Goal: Task Accomplishment & Management: Complete application form

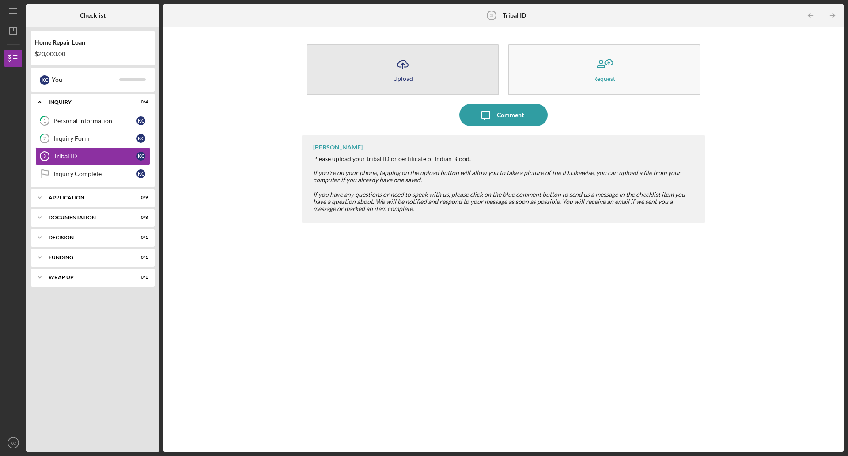
click at [406, 68] on icon "Icon/Upload" at bounding box center [403, 64] width 22 height 22
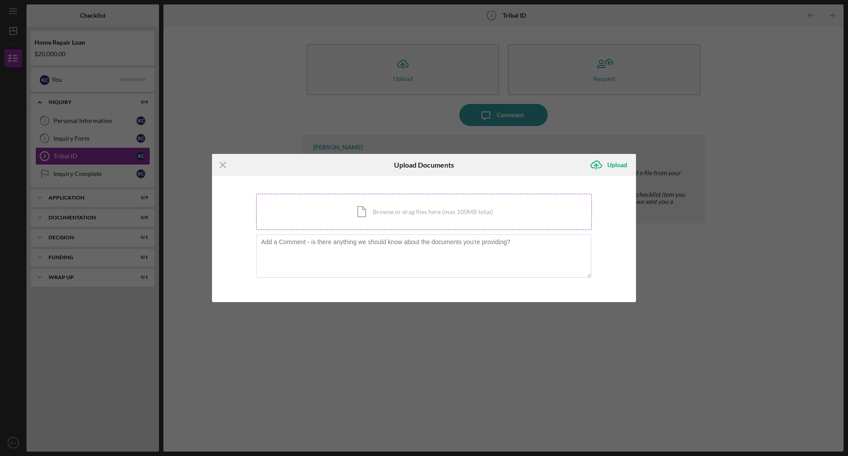
click at [364, 212] on div "Icon/Document Browse or drag files here (max 100MB total) Tap to choose files o…" at bounding box center [424, 212] width 336 height 36
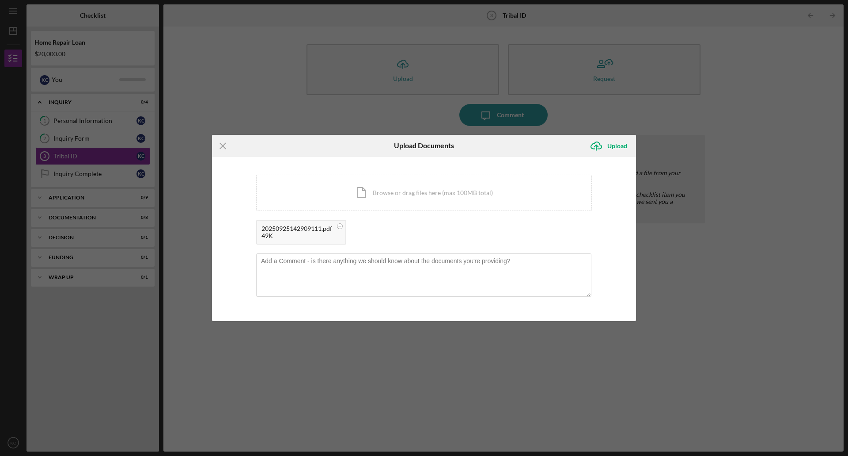
click at [288, 232] on div "49K" at bounding box center [297, 235] width 71 height 7
click at [341, 226] on circle at bounding box center [340, 225] width 5 height 5
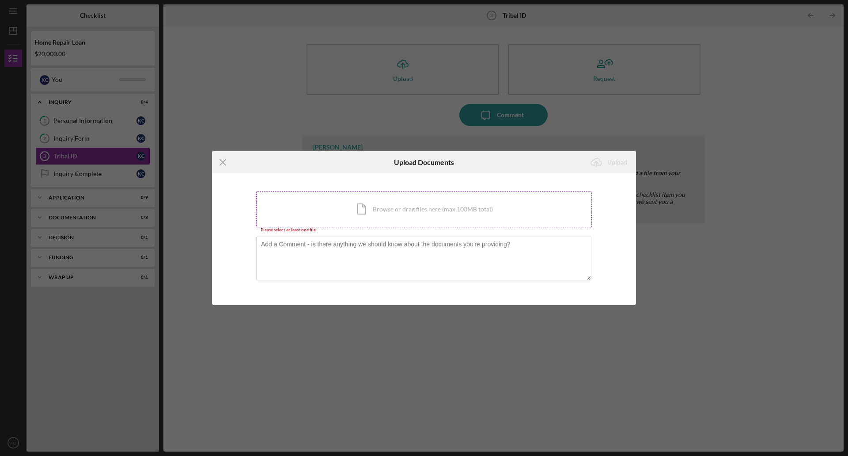
click at [391, 206] on div "Icon/Document Browse or drag files here (max 100MB total) Tap to choose files o…" at bounding box center [424, 209] width 336 height 36
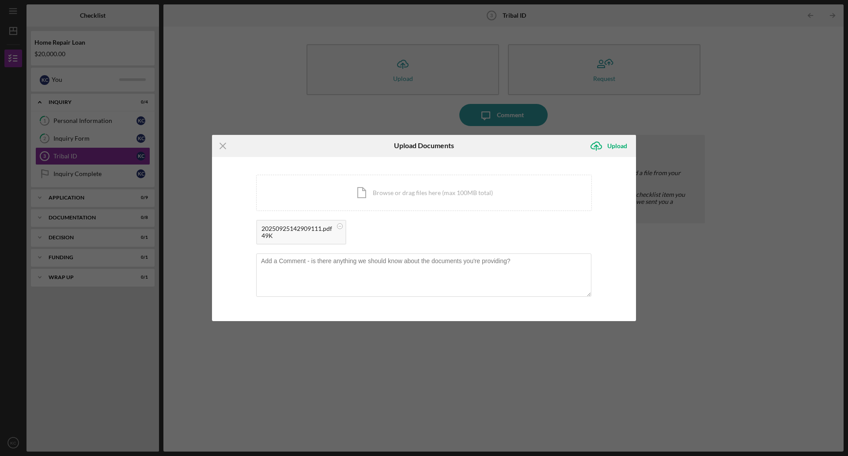
click at [318, 231] on div "20250925142909111.pdf" at bounding box center [297, 228] width 71 height 7
click at [542, 229] on div "20250925142909111.pdf 49K" at bounding box center [424, 234] width 336 height 29
click at [599, 143] on icon "submit" at bounding box center [596, 145] width 11 height 7
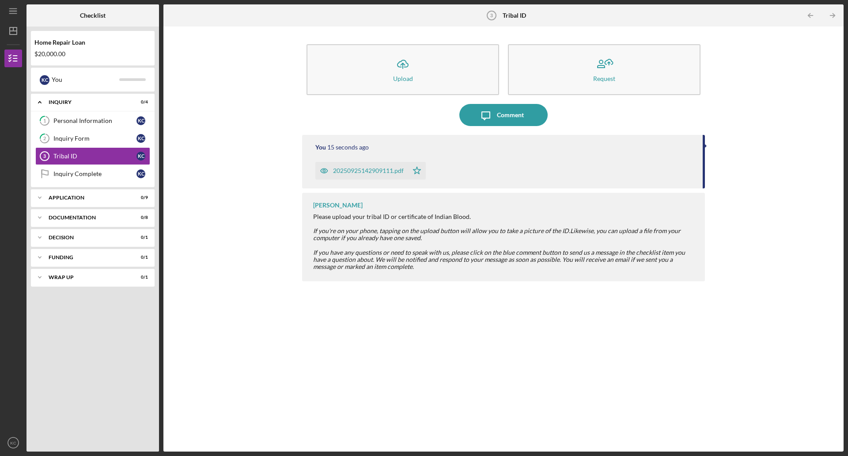
click at [380, 169] on div "20250925142909111.pdf" at bounding box center [368, 170] width 71 height 7
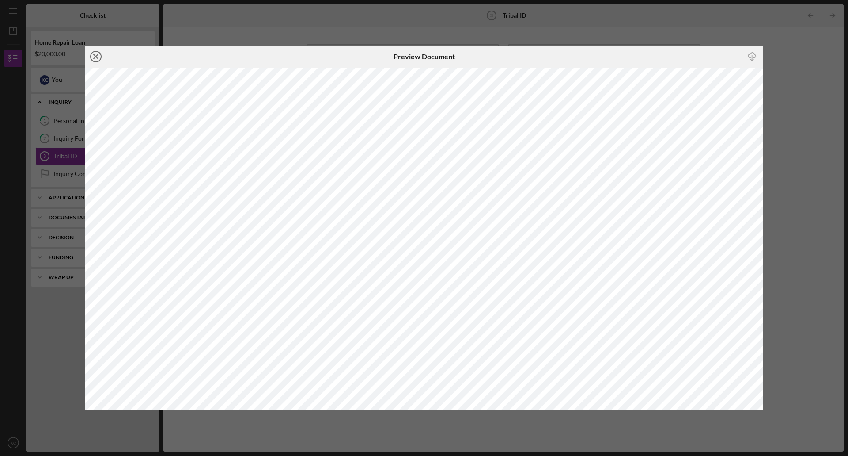
click at [99, 54] on icon "Icon/Close" at bounding box center [96, 57] width 22 height 22
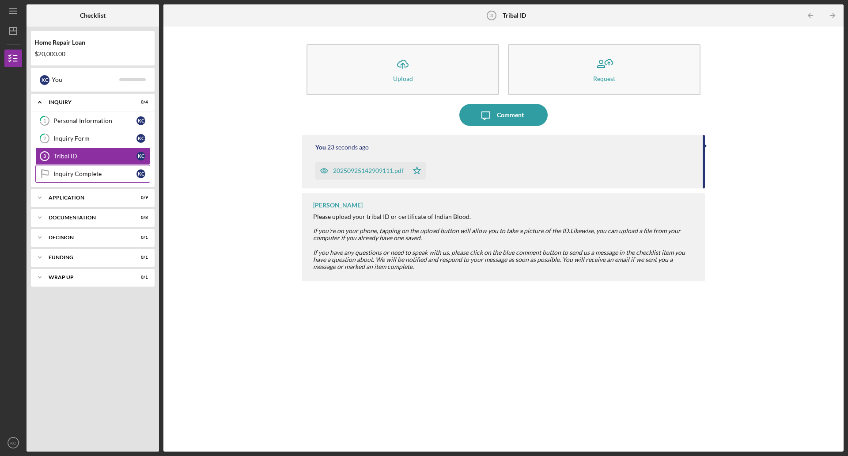
click at [98, 179] on link "Inquiry Complete Inquiry Complete K C" at bounding box center [92, 174] width 115 height 18
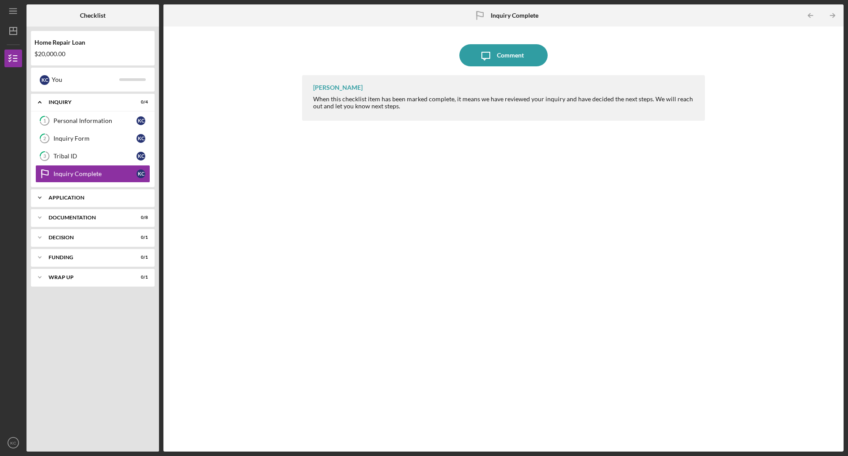
click at [73, 196] on div "Application" at bounding box center [96, 197] width 95 height 5
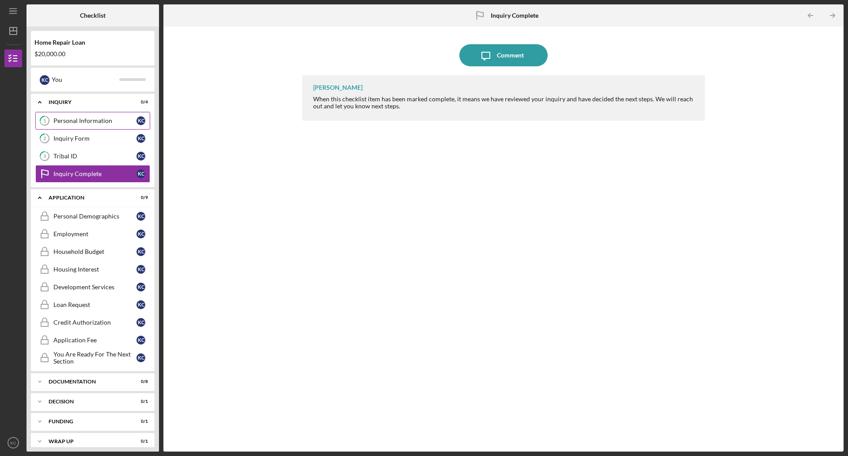
click at [75, 120] on div "Personal Information" at bounding box center [94, 120] width 83 height 7
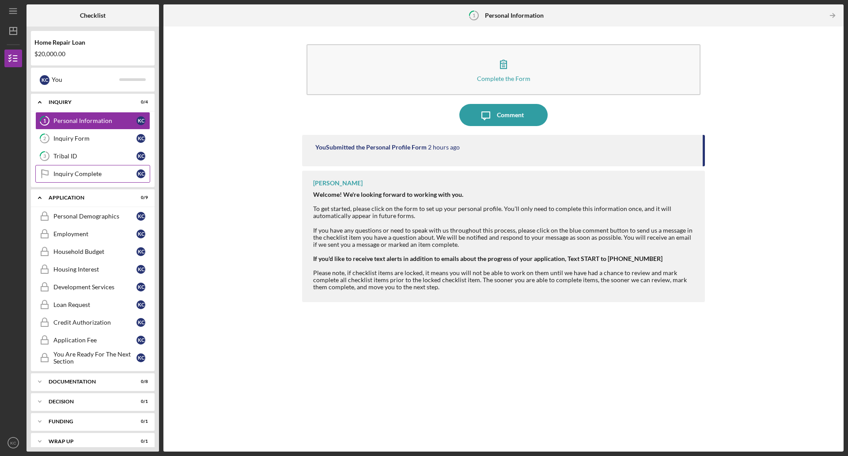
click at [83, 176] on div "Inquiry Complete" at bounding box center [94, 173] width 83 height 7
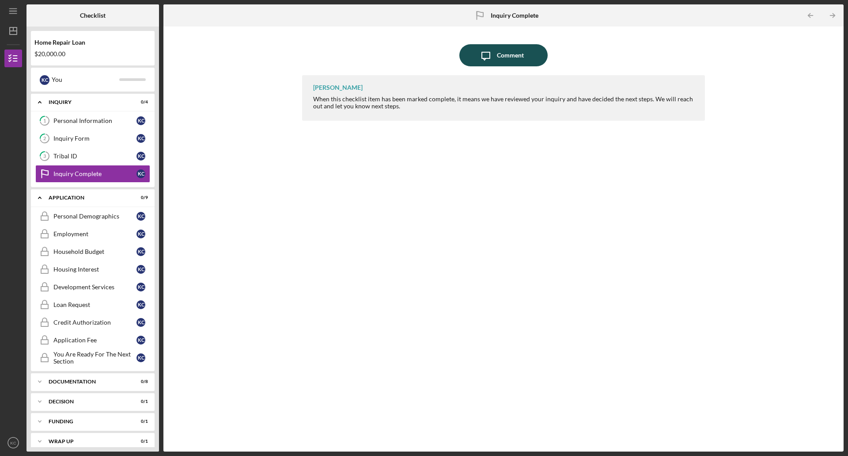
click at [501, 60] on div "Comment" at bounding box center [510, 55] width 27 height 22
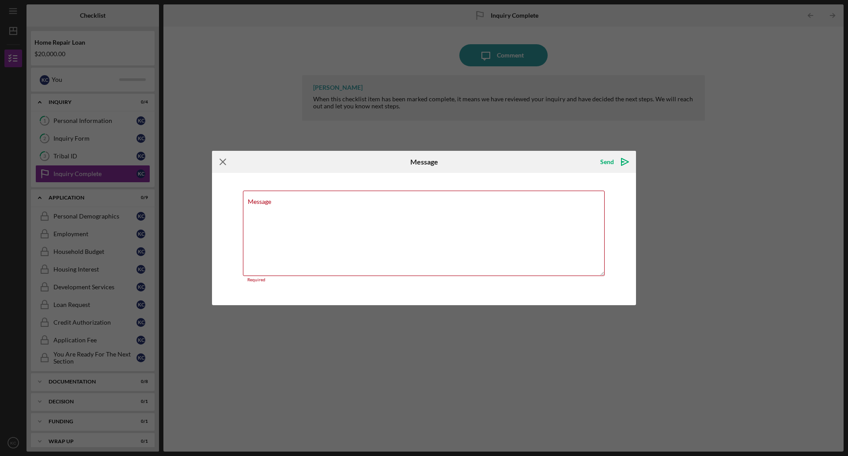
click at [220, 161] on icon "Icon/Menu Close" at bounding box center [223, 162] width 22 height 22
